Goal: Information Seeking & Learning: Learn about a topic

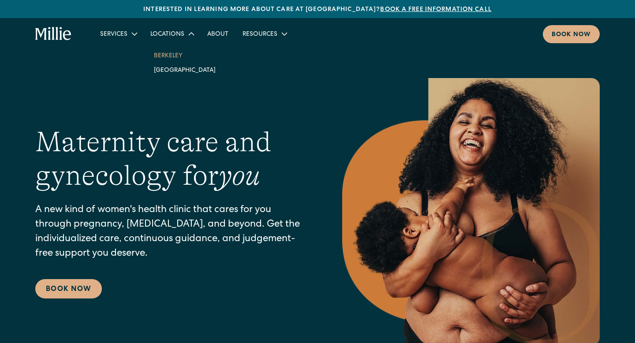
click at [164, 54] on link "Berkeley" at bounding box center [185, 55] width 76 height 15
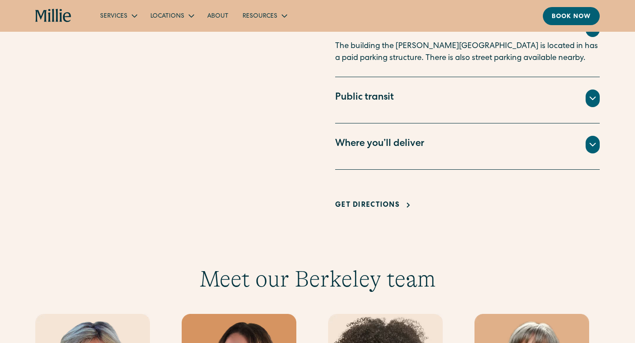
scroll to position [656, 0]
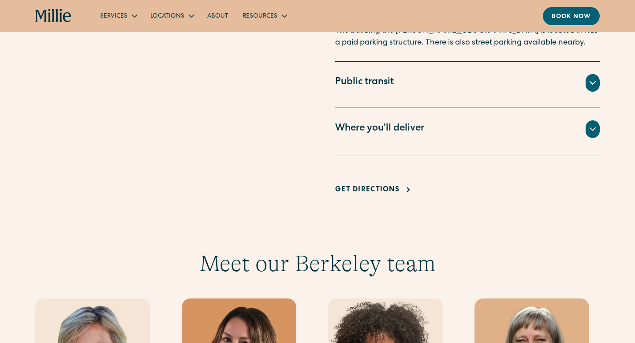
click at [378, 117] on div "Where you’ll deliver All births for Millie patients take place at Alta Bates Ho…" at bounding box center [467, 131] width 265 height 46
click at [377, 125] on div "Where you’ll deliver" at bounding box center [379, 129] width 89 height 15
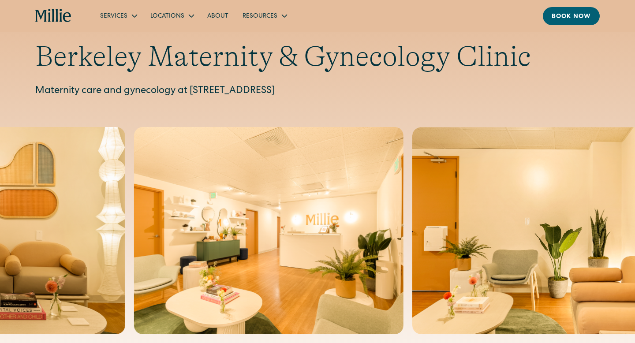
scroll to position [21, 0]
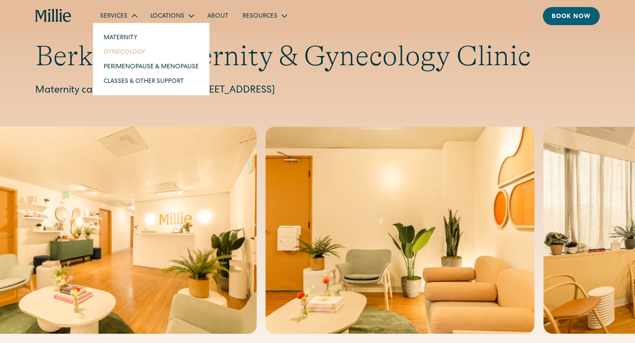
click at [129, 52] on link "Gynecology" at bounding box center [151, 52] width 109 height 15
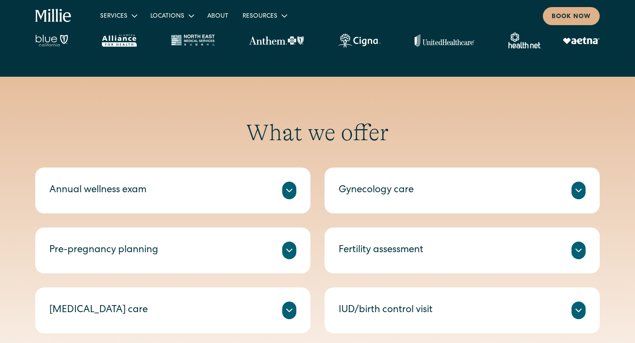
scroll to position [329, 0]
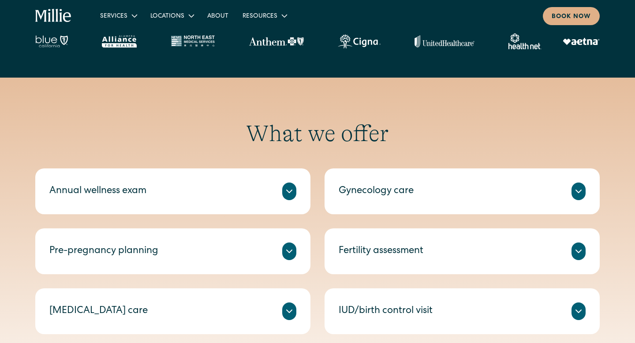
click at [371, 184] on div "Gynecology care" at bounding box center [462, 192] width 247 height 18
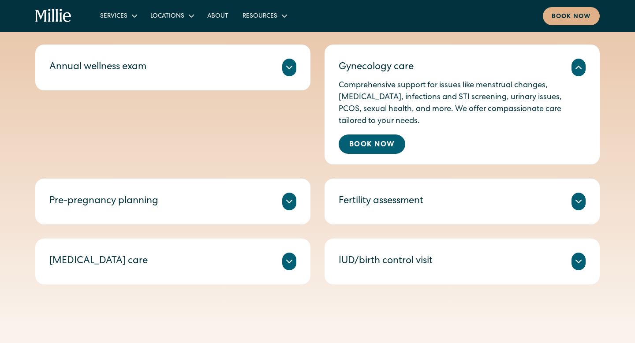
scroll to position [460, 0]
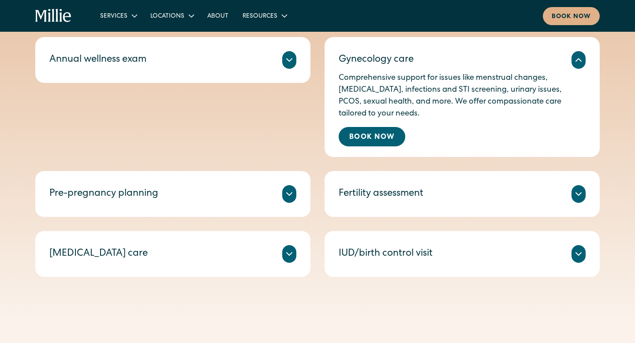
click at [371, 250] on div "IUD/birth control visit" at bounding box center [386, 254] width 94 height 15
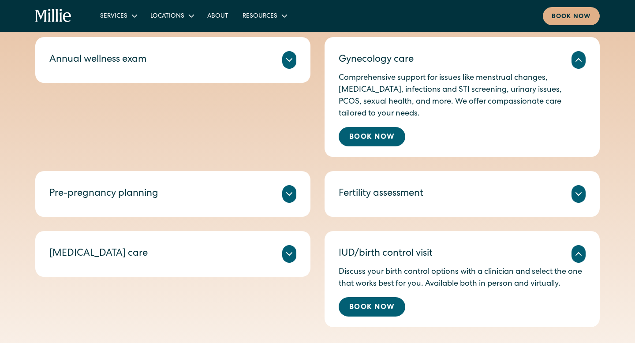
scroll to position [464, 0]
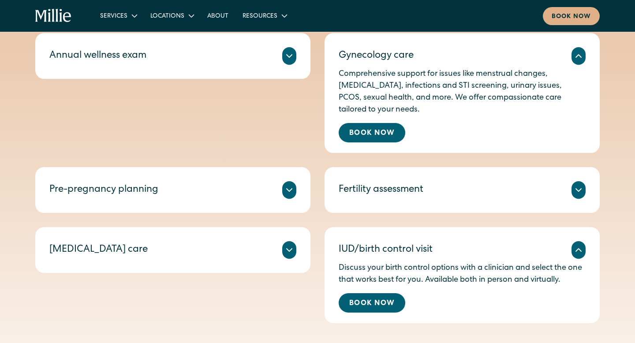
click at [263, 258] on div "Miscarriage care" at bounding box center [172, 250] width 247 height 18
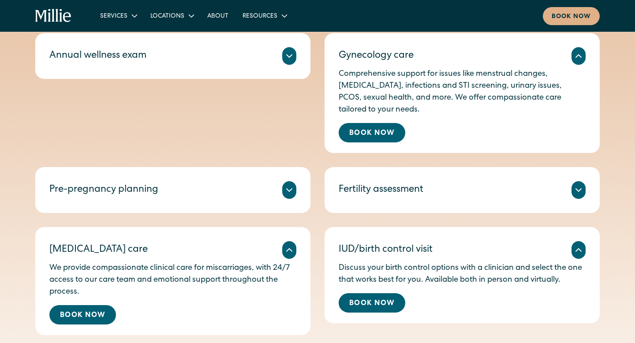
click at [242, 196] on div "Pre-pregnancy planning" at bounding box center [172, 190] width 247 height 18
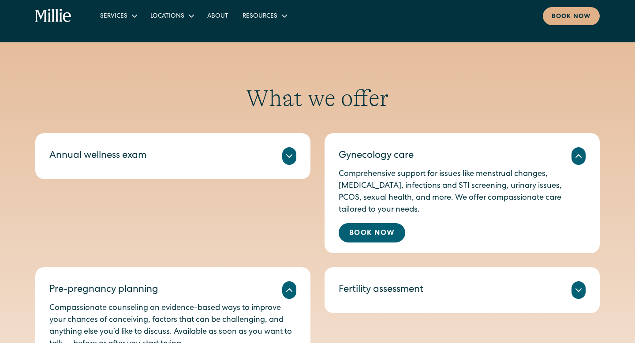
scroll to position [364, 0]
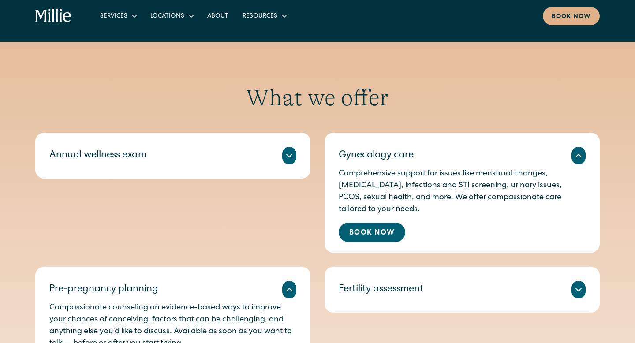
click at [232, 163] on div "Annual wellness exam" at bounding box center [172, 156] width 247 height 18
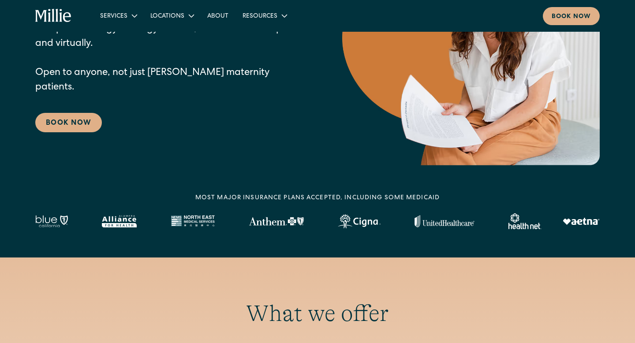
scroll to position [0, 0]
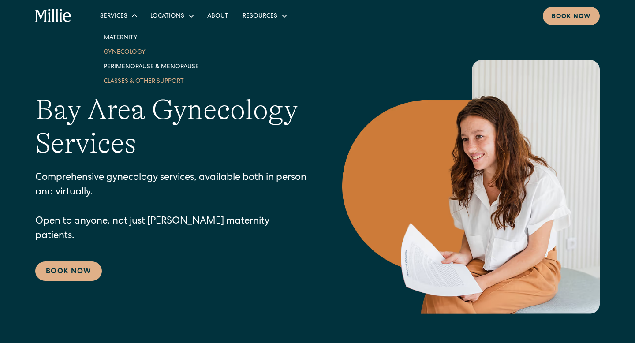
click at [129, 79] on link "Classes & Other Support" at bounding box center [151, 81] width 109 height 15
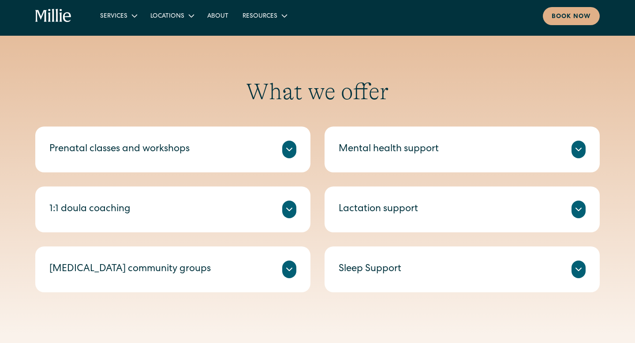
scroll to position [299, 0]
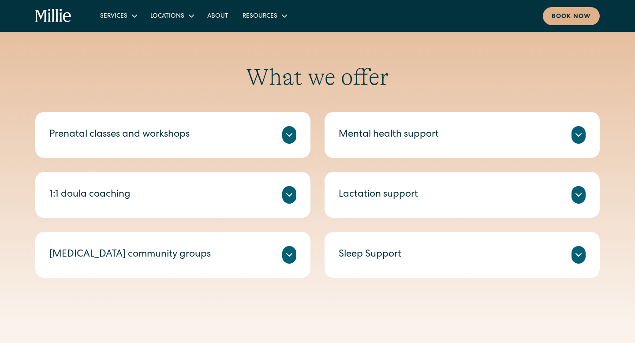
click at [191, 128] on div "Prenatal classes and workshops" at bounding box center [172, 135] width 247 height 18
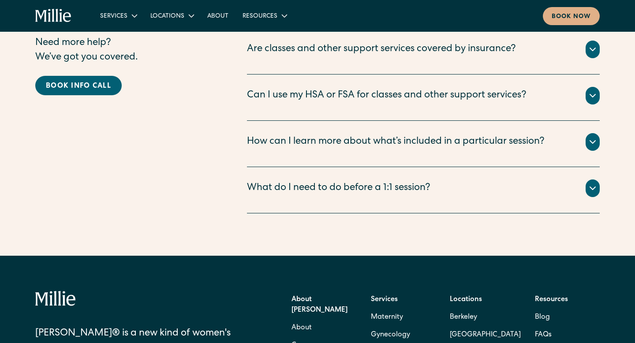
scroll to position [1347, 0]
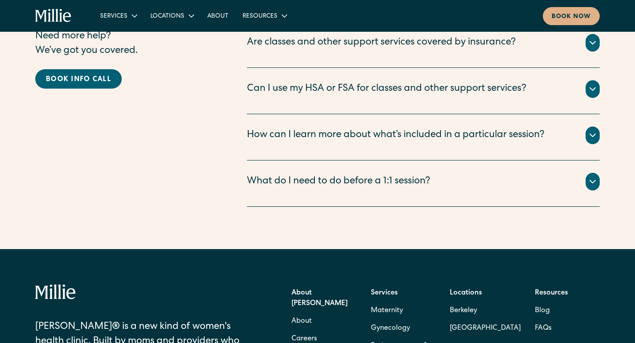
click at [283, 182] on div "What do I need to do before a 1:1 session? We’ll send you an intake form to fil…" at bounding box center [423, 184] width 353 height 46
click at [277, 175] on div "What do I need to do before a 1:1 session?" at bounding box center [339, 182] width 184 height 15
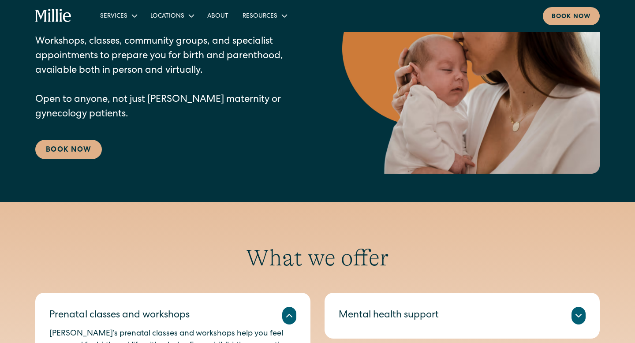
scroll to position [0, 0]
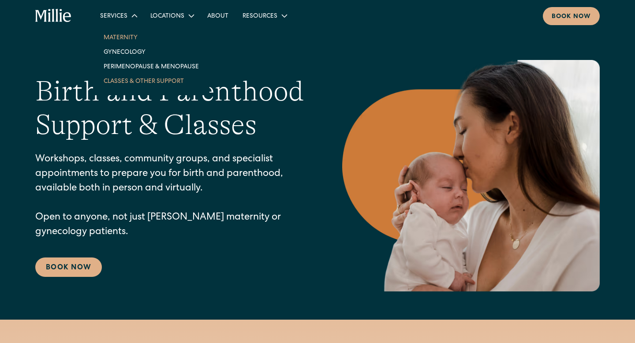
click at [118, 38] on link "Maternity" at bounding box center [151, 37] width 109 height 15
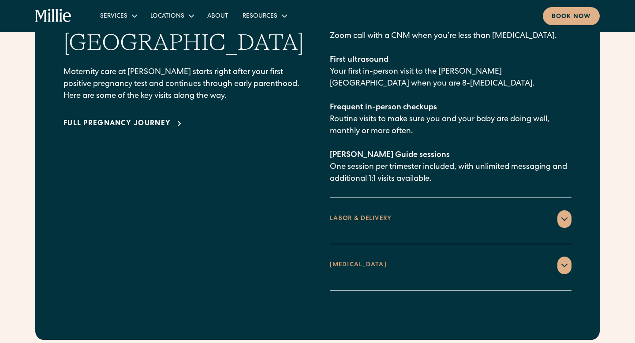
scroll to position [1362, 0]
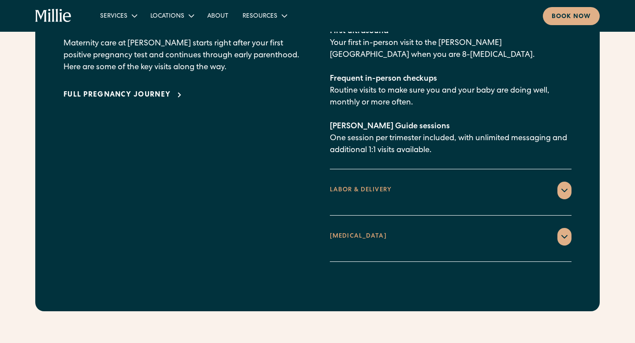
click at [343, 182] on div "LABOR & DELIVERY" at bounding box center [451, 191] width 242 height 18
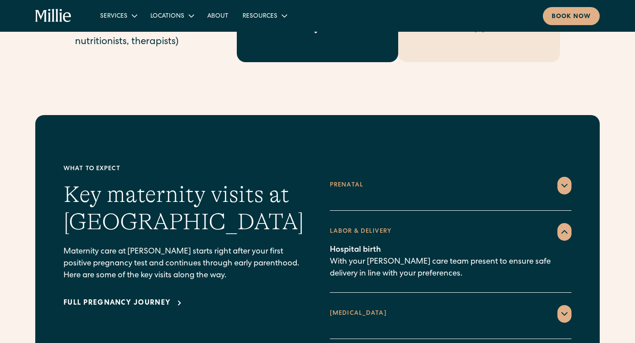
scroll to position [1163, 0]
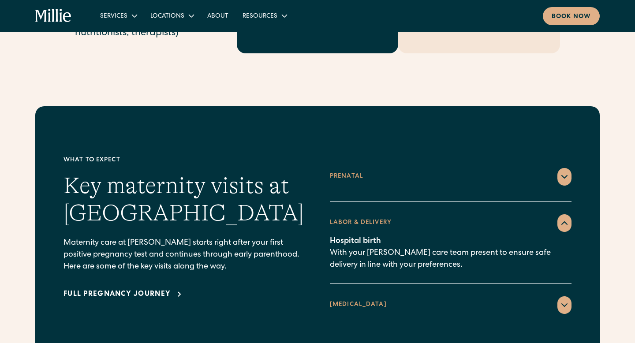
click at [387, 186] on div "Virtual consult Zoom call with a CNM when you’re less than 8 weeks pregnant. Fi…" at bounding box center [451, 188] width 242 height 4
click at [557, 168] on div "Prenatal" at bounding box center [451, 177] width 242 height 18
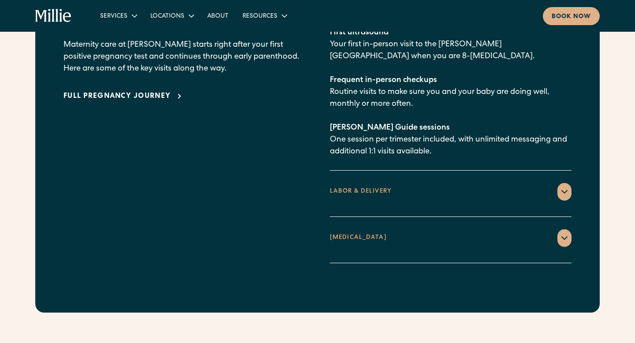
scroll to position [1360, 0]
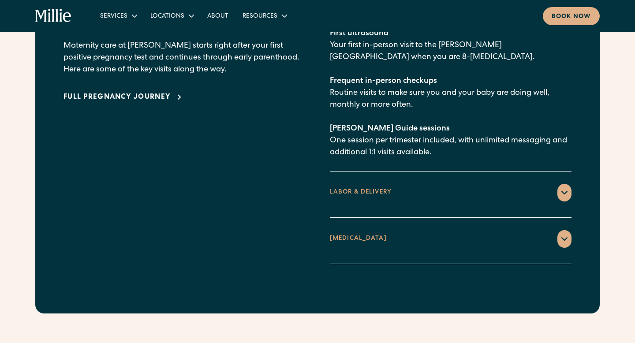
click at [412, 232] on div "POSTPARTUM" at bounding box center [451, 239] width 242 height 18
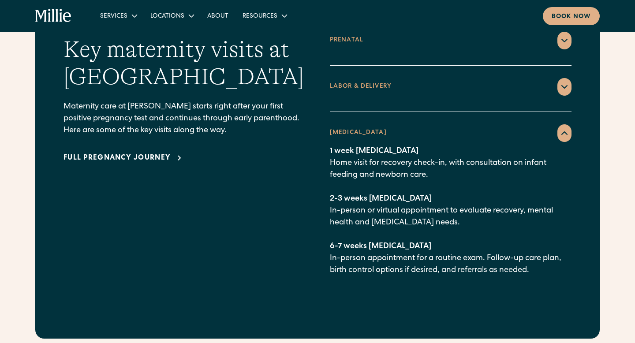
scroll to position [1294, 0]
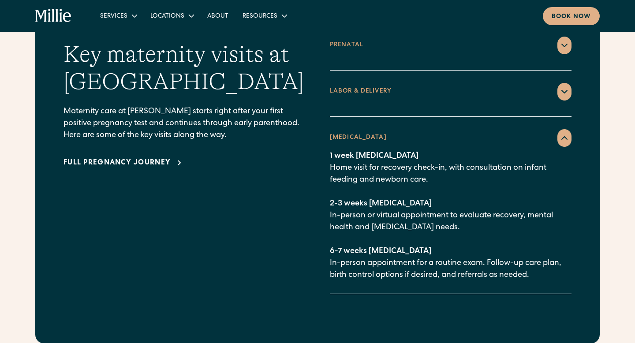
click at [446, 83] on div "LABOR & DELIVERY" at bounding box center [451, 92] width 242 height 18
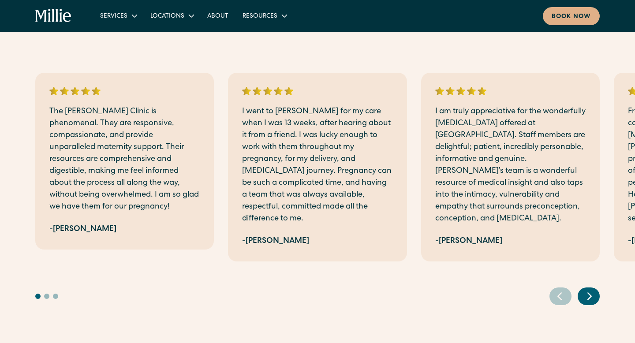
scroll to position [1908, 0]
click at [594, 290] on icon "Next slide" at bounding box center [589, 297] width 13 height 14
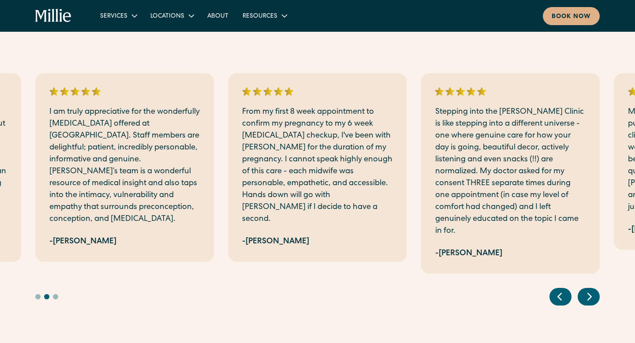
click at [594, 290] on icon "Next slide" at bounding box center [589, 297] width 13 height 14
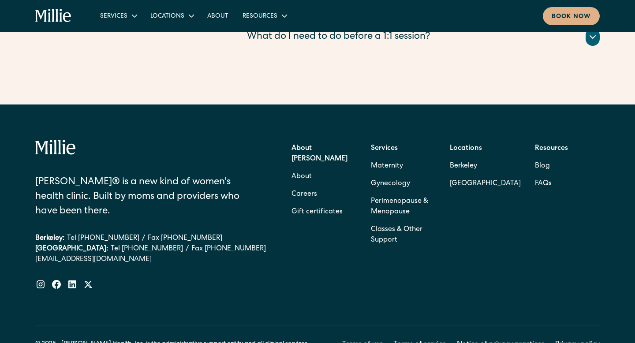
scroll to position [1395, 0]
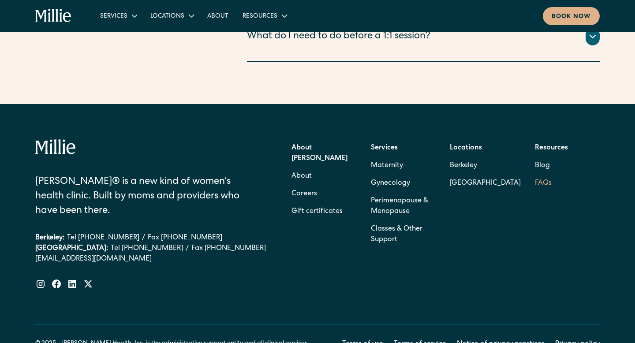
click at [540, 175] on link "FAQs" at bounding box center [543, 184] width 17 height 18
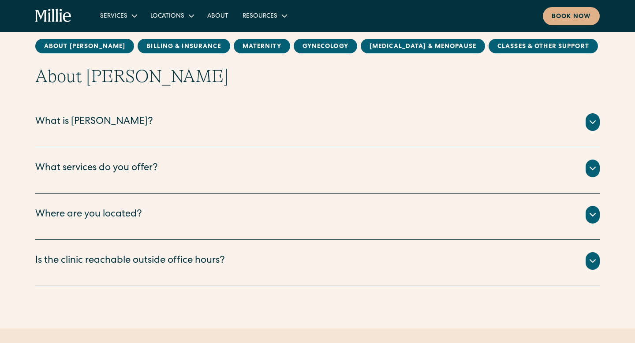
scroll to position [98, 0]
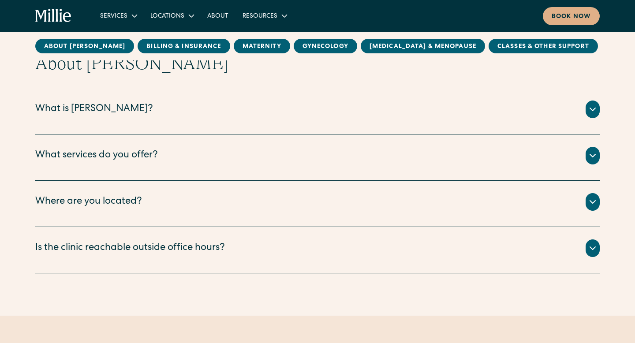
click at [268, 118] on div "[PERSON_NAME] is a new kind of women’s health clinic that offers complete, coll…" at bounding box center [317, 120] width 565 height 4
click at [245, 121] on div "[PERSON_NAME] is a new kind of women’s health clinic that offers complete, coll…" at bounding box center [317, 120] width 565 height 4
click at [591, 112] on icon at bounding box center [593, 109] width 11 height 11
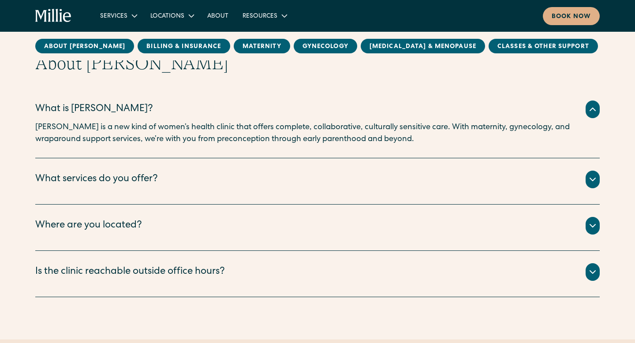
click at [592, 181] on icon at bounding box center [592, 179] width 5 height 3
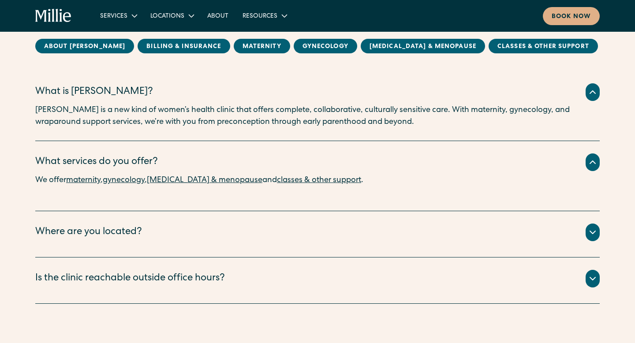
scroll to position [149, 0]
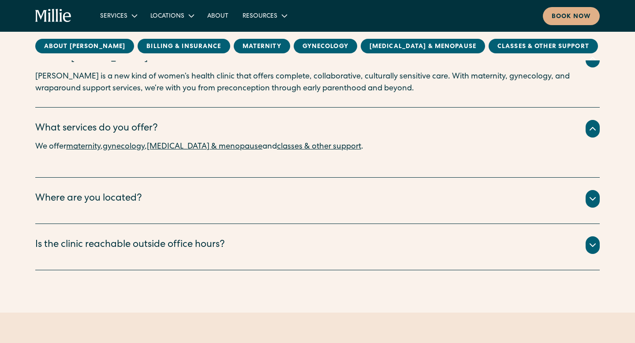
click at [587, 203] on div at bounding box center [593, 199] width 14 height 18
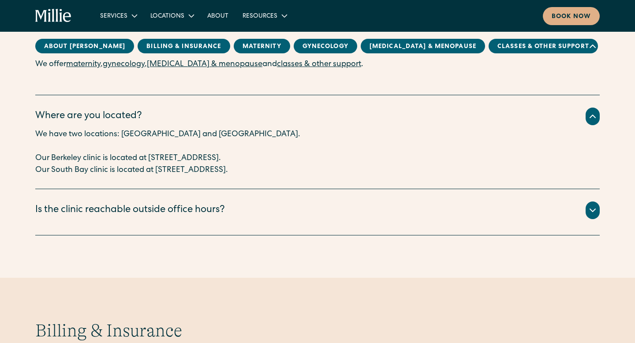
scroll to position [231, 0]
click at [601, 209] on div "About Millie What is Millie? Millie is a new kind of women’s health clinic that…" at bounding box center [317, 78] width 635 height 316
click at [596, 215] on icon at bounding box center [593, 211] width 11 height 11
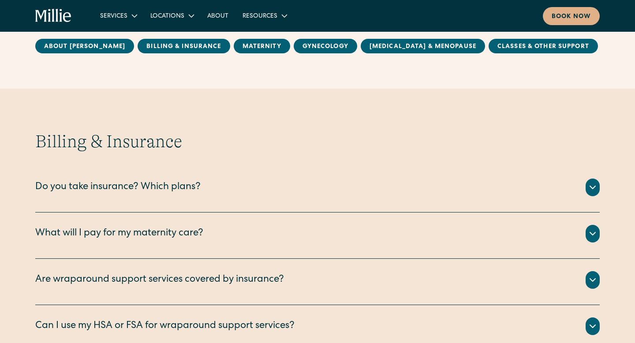
scroll to position [468, 0]
click at [598, 191] on icon at bounding box center [593, 188] width 11 height 11
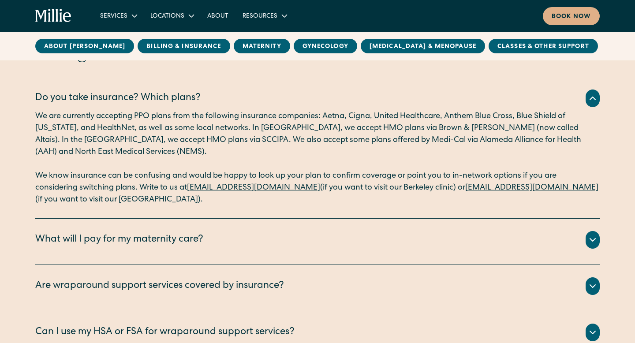
scroll to position [585, 0]
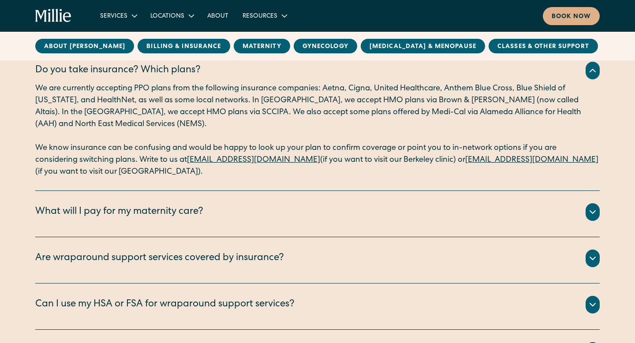
click at [304, 211] on div "What will I pay for my maternity care?" at bounding box center [317, 212] width 565 height 18
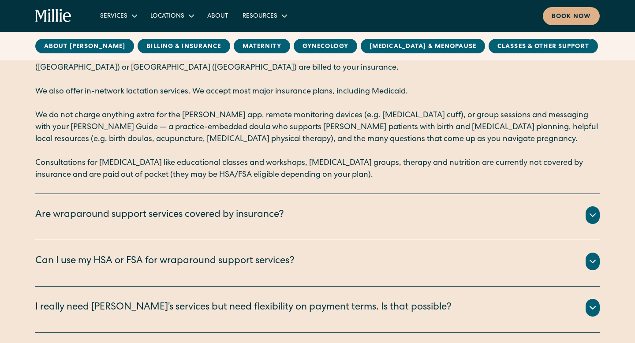
scroll to position [771, 0]
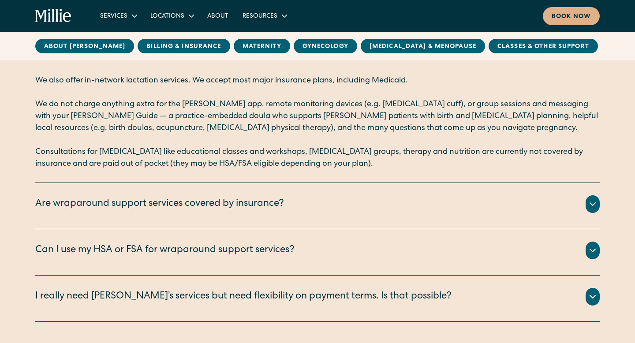
click at [304, 208] on div "Are wraparound support services covered by insurance?" at bounding box center [317, 204] width 565 height 18
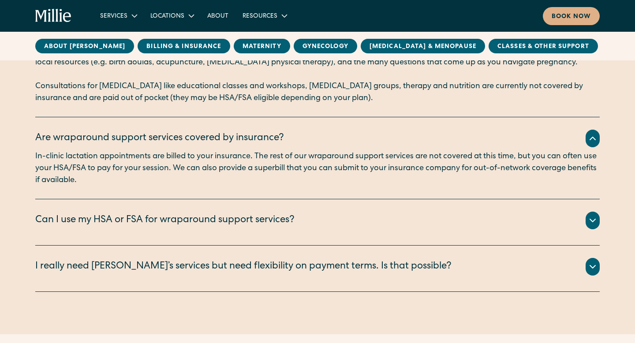
scroll to position [837, 0]
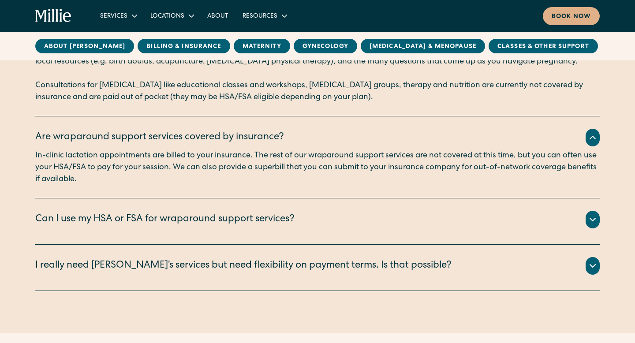
click at [295, 262] on div "I really need Millie’s services but need flexibility on payment terms. Is that …" at bounding box center [243, 266] width 416 height 15
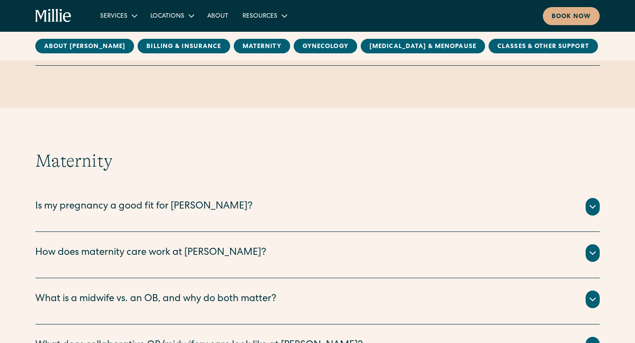
scroll to position [1114, 0]
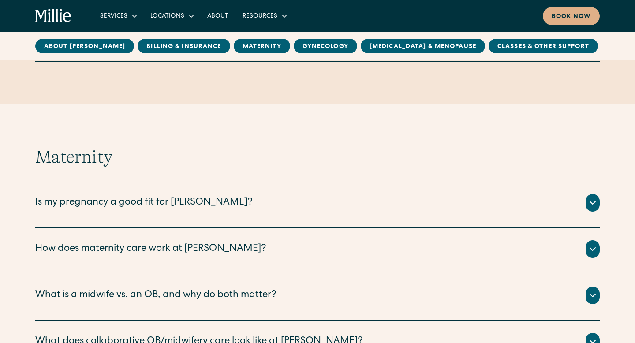
click at [295, 247] on div "How does maternity care work at Millie?" at bounding box center [317, 249] width 565 height 18
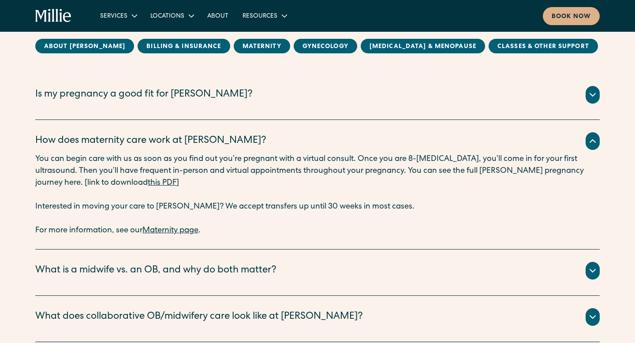
scroll to position [1238, 0]
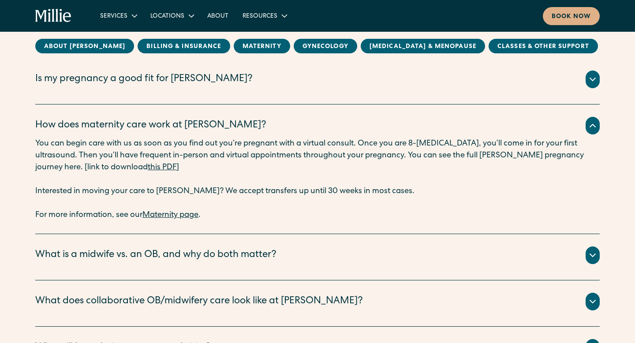
click at [148, 164] on link "this PDF" at bounding box center [162, 168] width 29 height 8
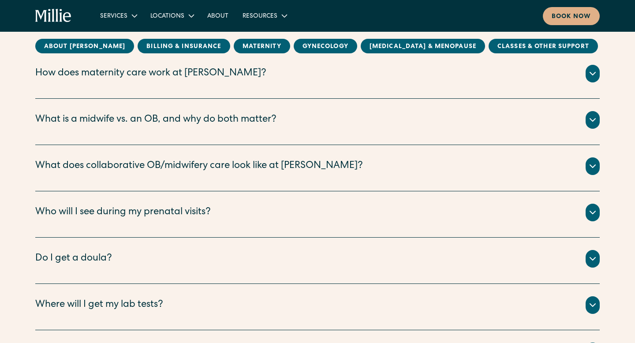
click at [161, 214] on div "Who will I see during my prenatal visits?" at bounding box center [123, 213] width 176 height 15
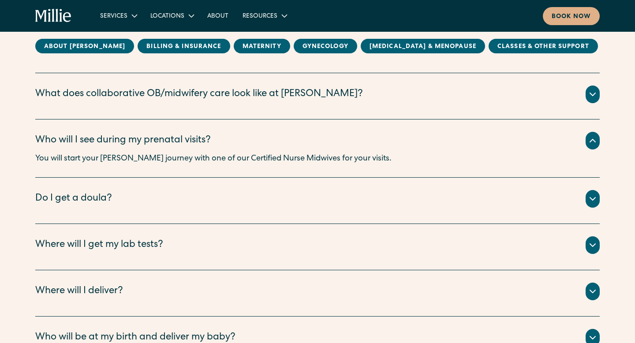
scroll to position [920, 0]
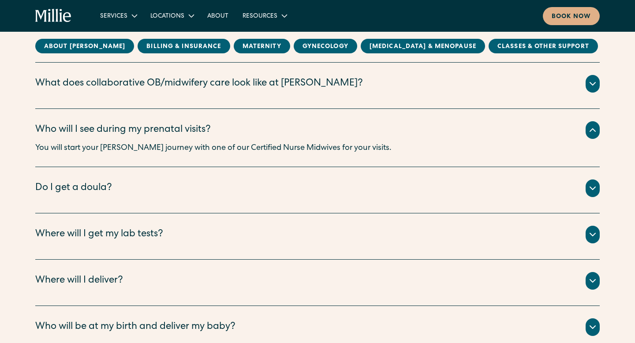
click at [135, 189] on div "Do I get a doula?" at bounding box center [317, 189] width 565 height 18
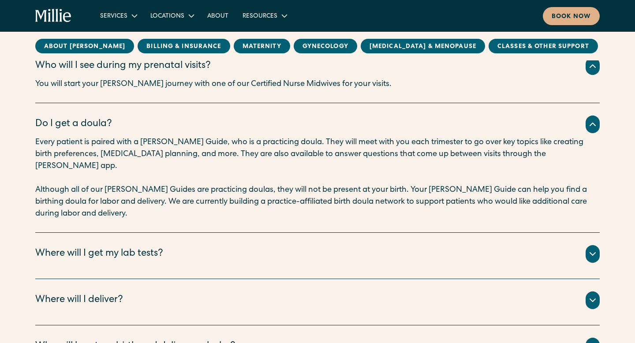
scroll to position [984, 0]
click at [126, 232] on div "Where will I get my lab tests? We partner with LabCorp, Quest Diagnostics, and …" at bounding box center [317, 255] width 565 height 46
click at [124, 232] on div "Where will I get my lab tests? We partner with LabCorp, Quest Diagnostics, and …" at bounding box center [317, 255] width 565 height 46
click at [120, 247] on div "Where will I get my lab tests?" at bounding box center [99, 254] width 128 height 15
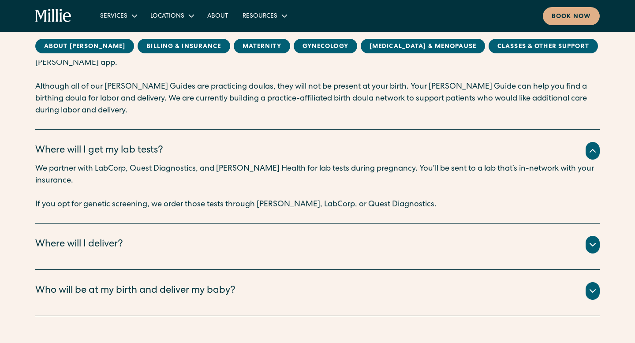
scroll to position [1087, 0]
click at [116, 253] on div "All births take place at Alta Bates Hospital (Berkeley) or Good Samaritan Hospi…" at bounding box center [317, 255] width 565 height 4
click at [112, 237] on div "Where will I deliver?" at bounding box center [79, 244] width 88 height 15
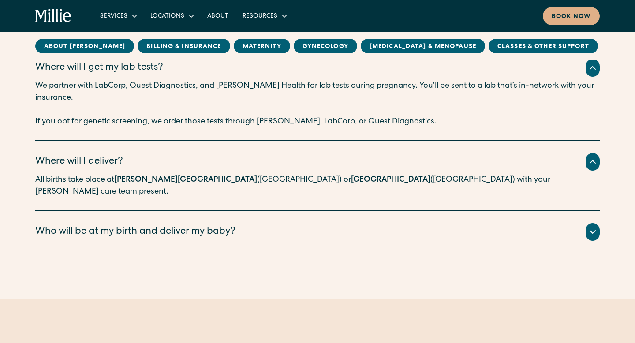
scroll to position [1170, 0]
click at [110, 225] on div "Who will be at my birth and deliver my baby?" at bounding box center [135, 232] width 200 height 15
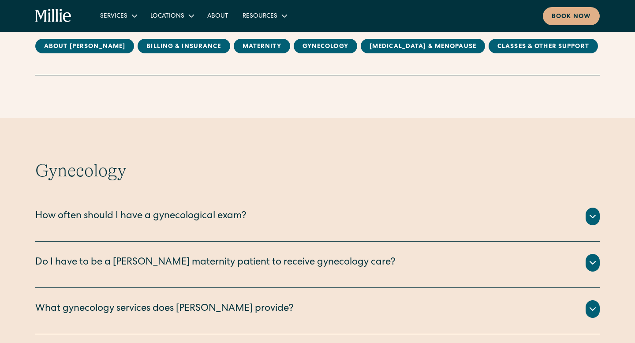
scroll to position [1440, 0]
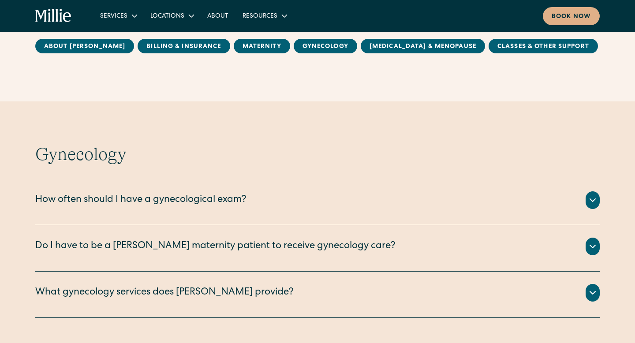
click at [116, 193] on div "How often should I have a gynecological exam?" at bounding box center [140, 200] width 211 height 15
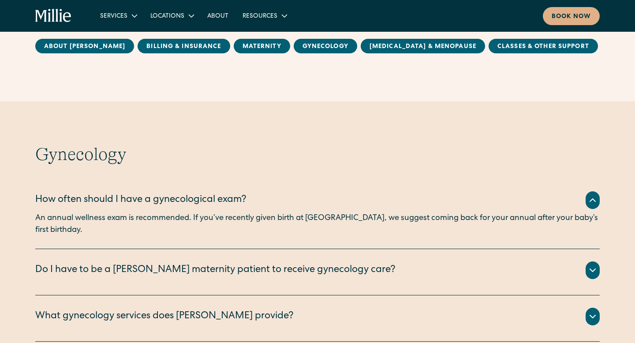
click at [126, 263] on div "Do I have to be a [PERSON_NAME] maternity patient to receive gynecology care?" at bounding box center [215, 270] width 360 height 15
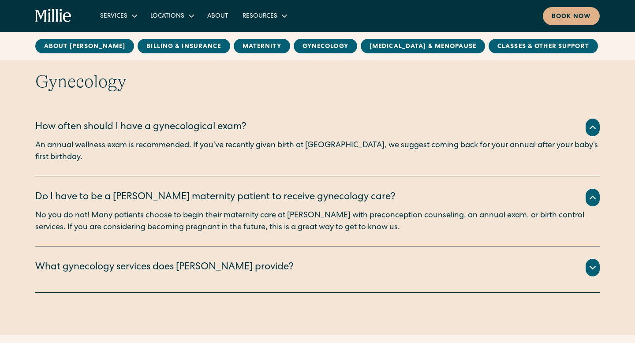
scroll to position [1522, 0]
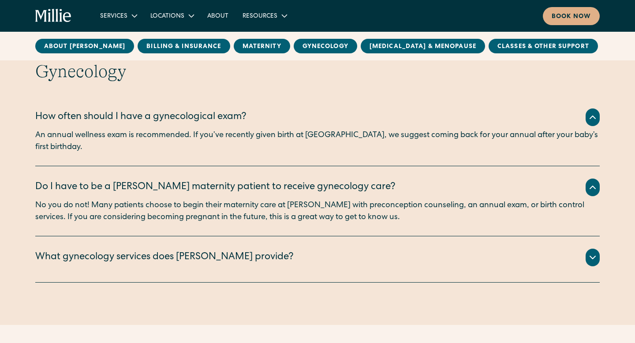
click at [124, 266] on div "We offer the following gynecological services: Annual wellness exam Preconcepti…" at bounding box center [317, 268] width 565 height 4
click at [116, 251] on div "What gynecology services does [PERSON_NAME] provide?" at bounding box center [164, 258] width 259 height 15
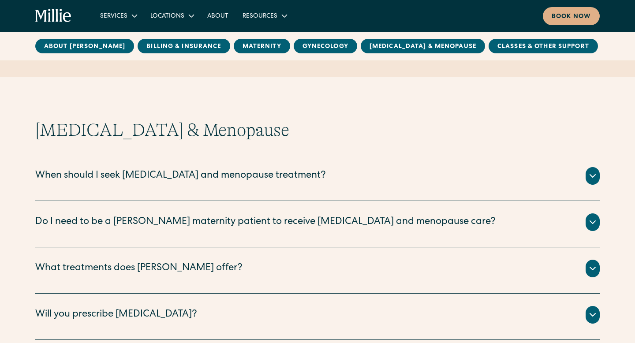
scroll to position [1912, 0]
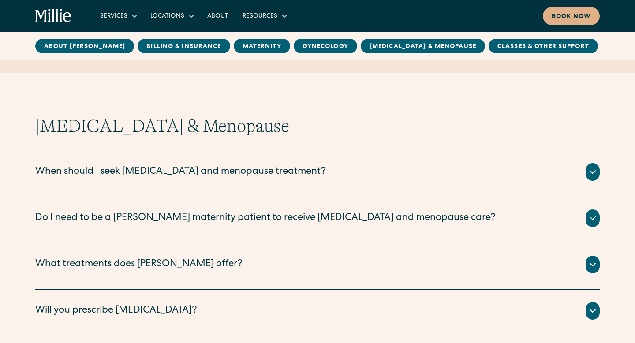
click at [116, 258] on div "What treatments does Millie offer?" at bounding box center [138, 265] width 207 height 15
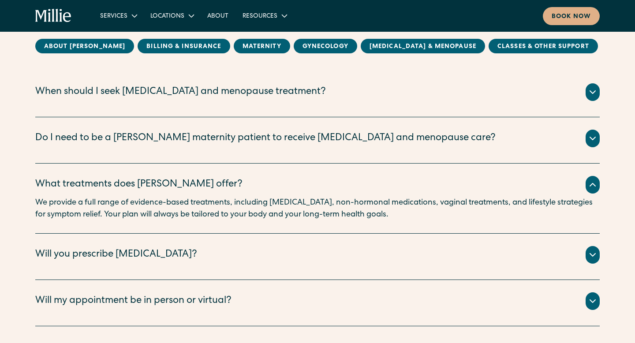
scroll to position [1992, 0]
click at [133, 233] on div "Will you prescribe hormone therapy? Yes — when it’s appropriate and safe for yo…" at bounding box center [317, 256] width 565 height 46
click at [128, 247] on div "Will you prescribe hormone therapy?" at bounding box center [116, 254] width 162 height 15
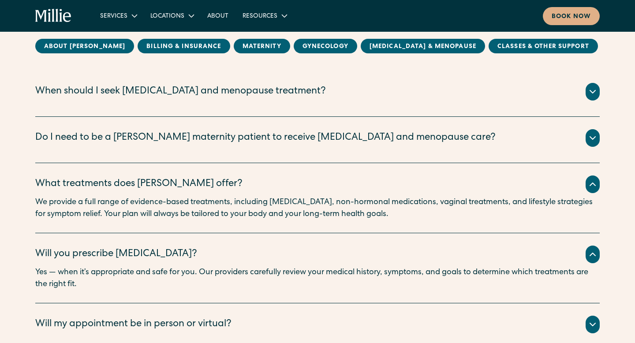
click at [137, 318] on div "Will my appointment be in person or virtual?" at bounding box center [133, 325] width 196 height 15
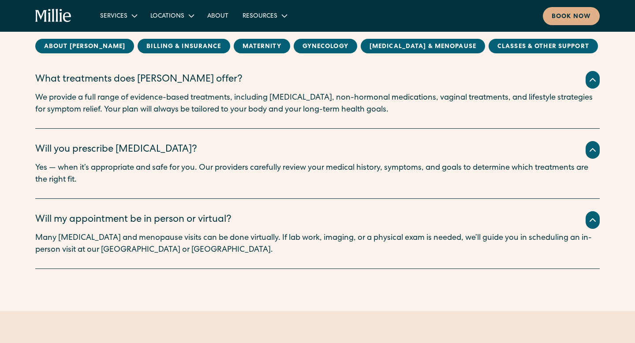
scroll to position [2223, 0]
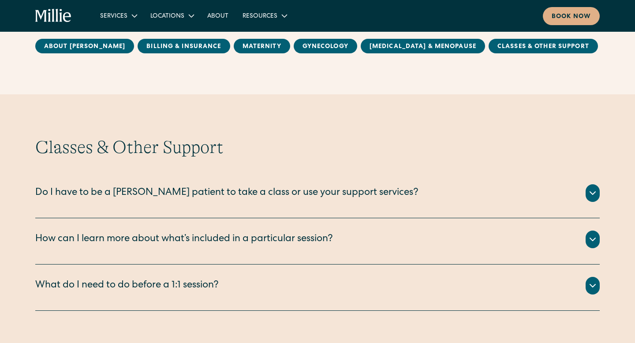
click at [137, 279] on div "What do I need to do before a 1:1 session?" at bounding box center [127, 286] width 184 height 15
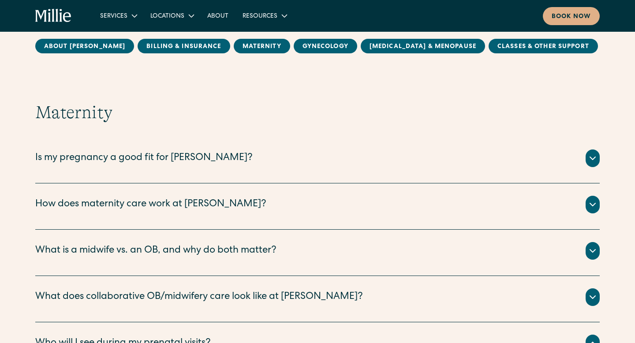
scroll to position [233, 0]
